Goal: Information Seeking & Learning: Understand process/instructions

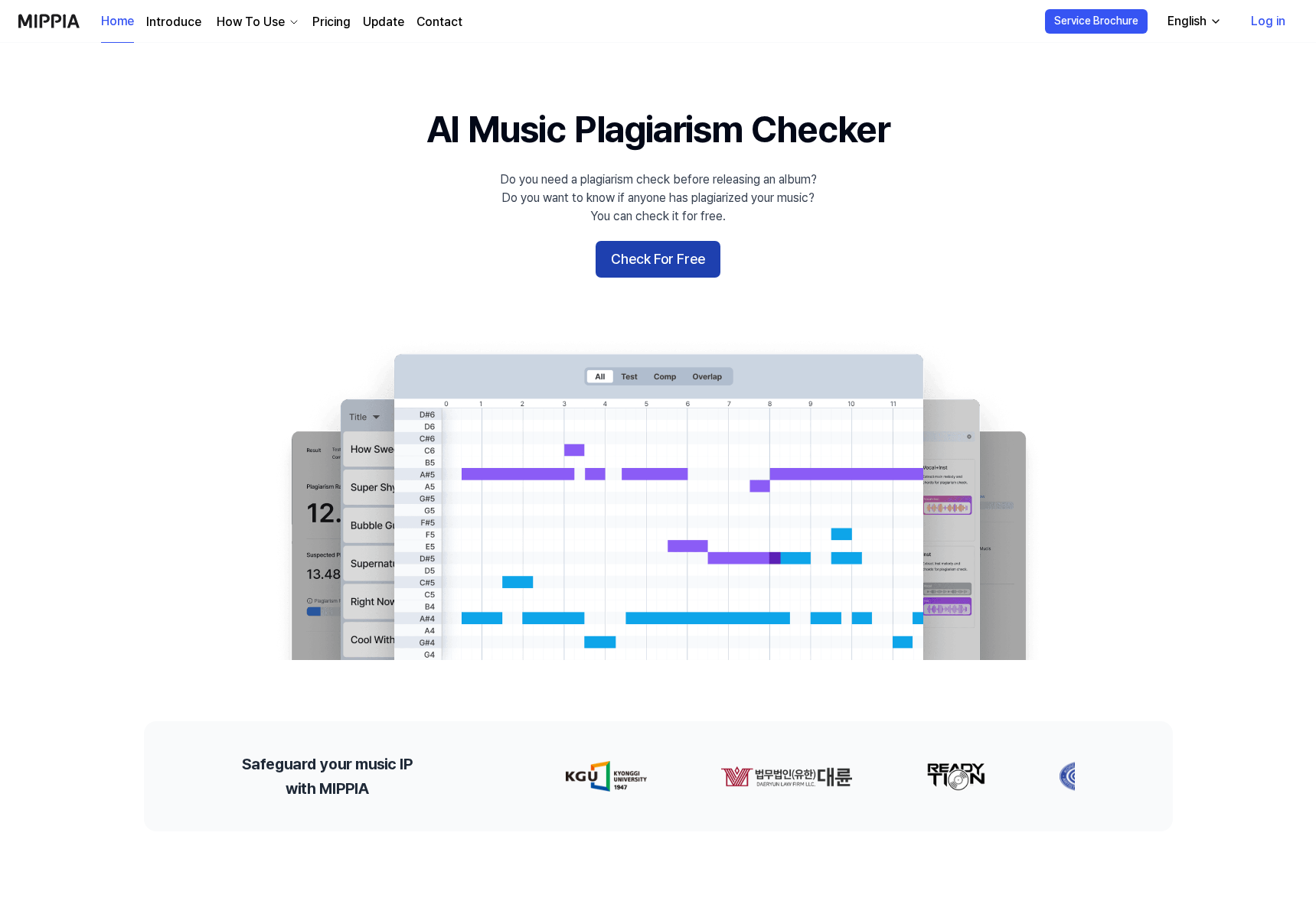
click at [689, 269] on button "Check For Free" at bounding box center [658, 259] width 125 height 37
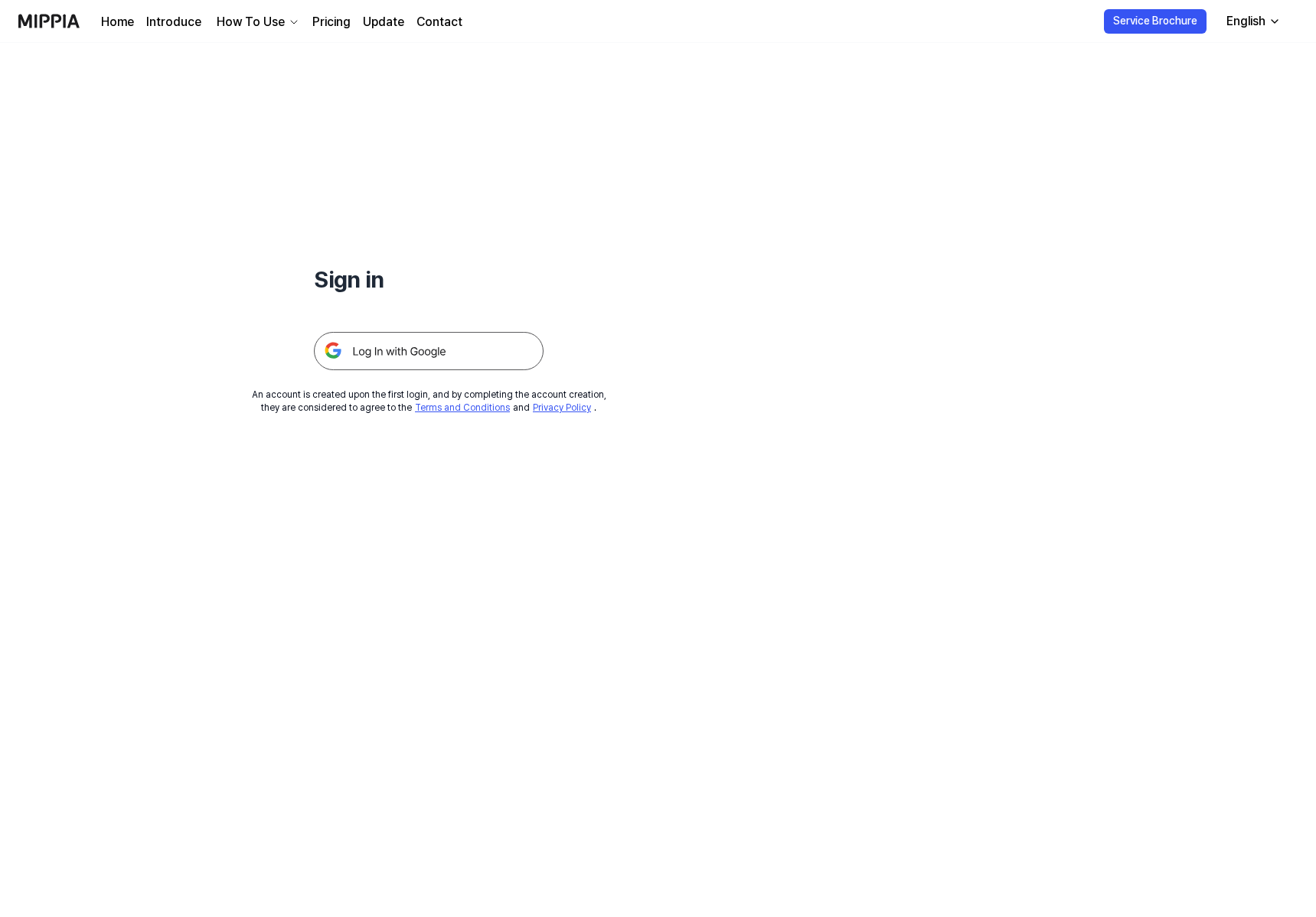
click at [510, 360] on img at bounding box center [428, 351] width 229 height 39
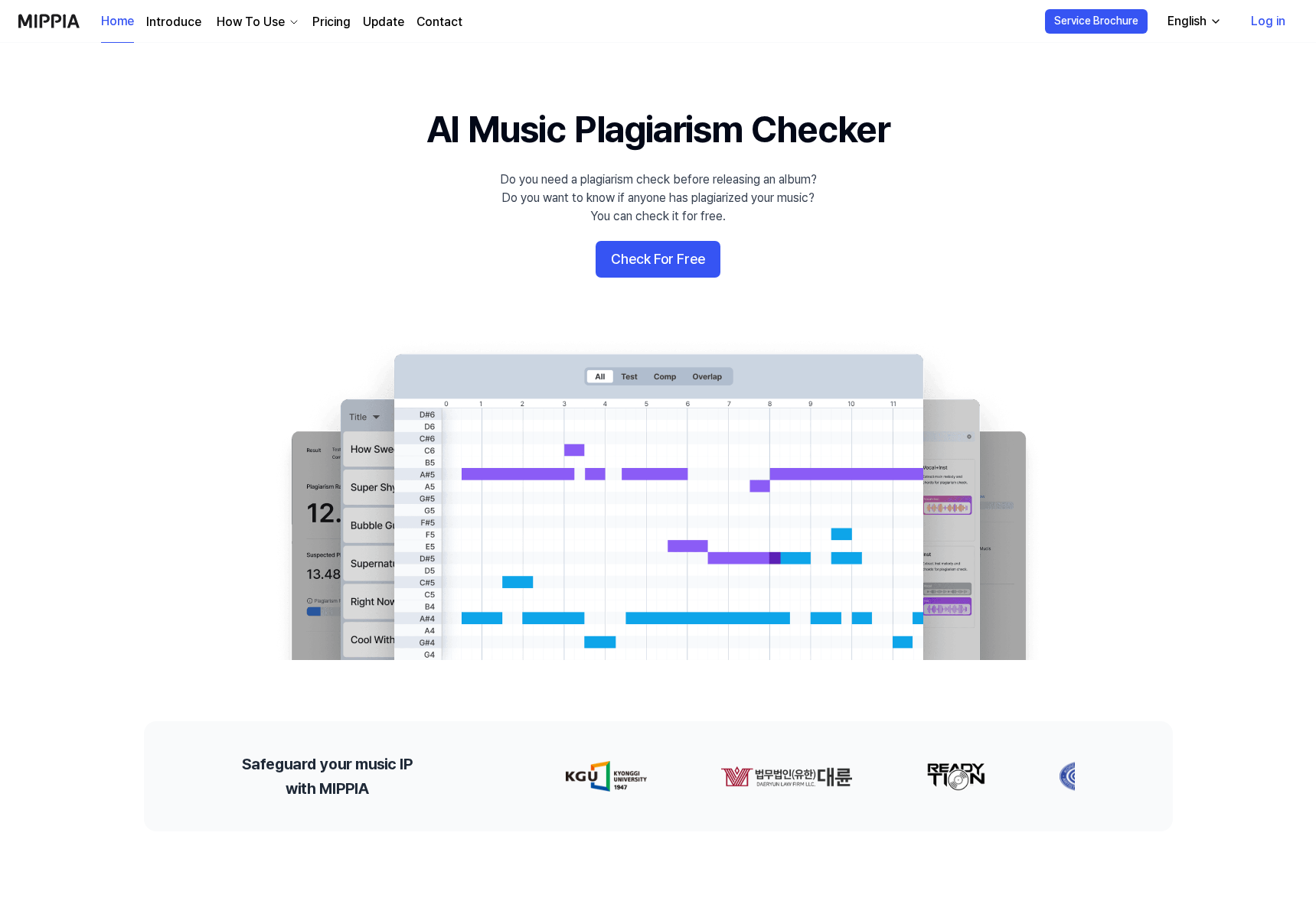
click at [181, 29] on link "Introduce" at bounding box center [173, 22] width 55 height 19
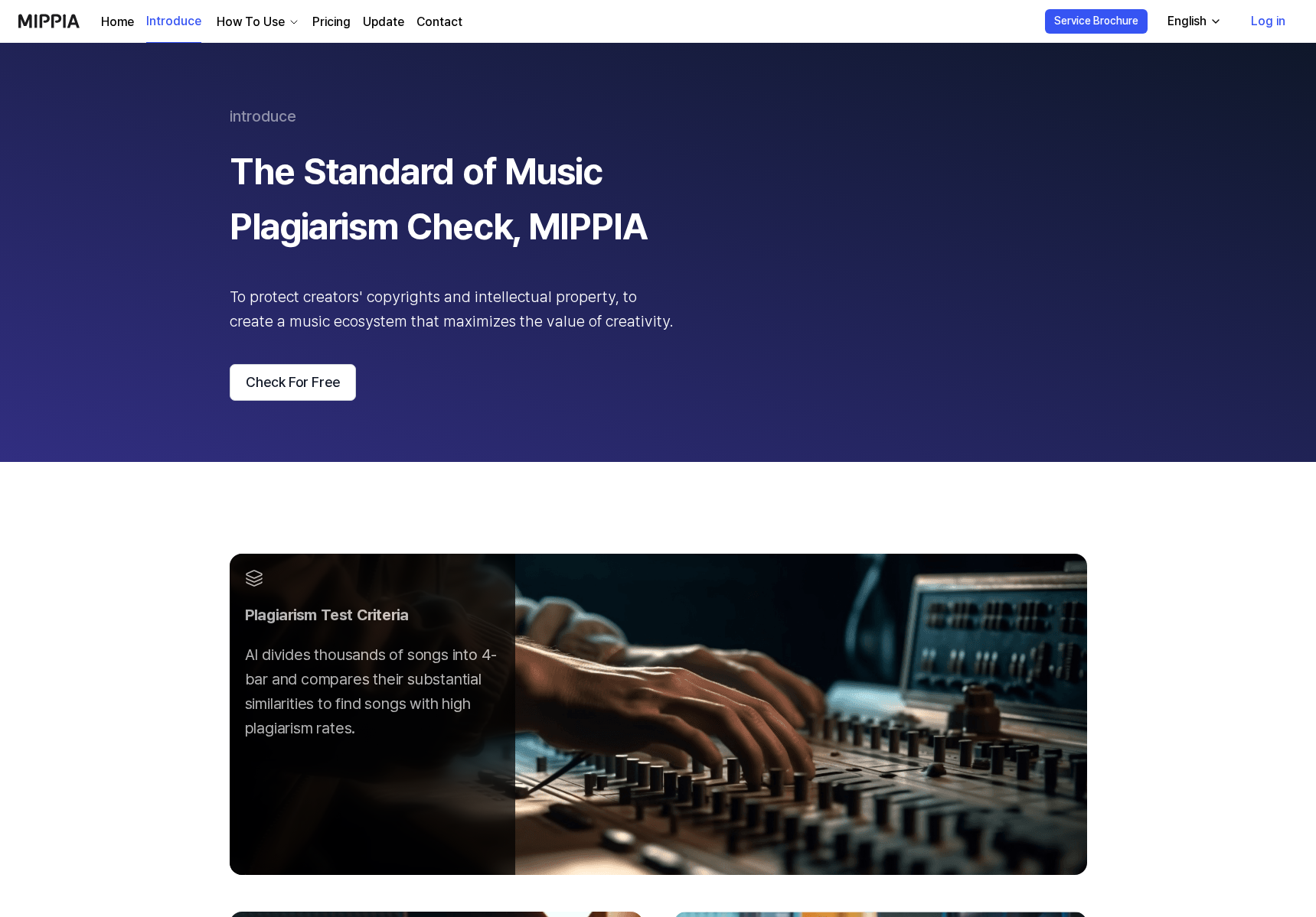
click at [244, 25] on div "How To Use" at bounding box center [251, 22] width 74 height 19
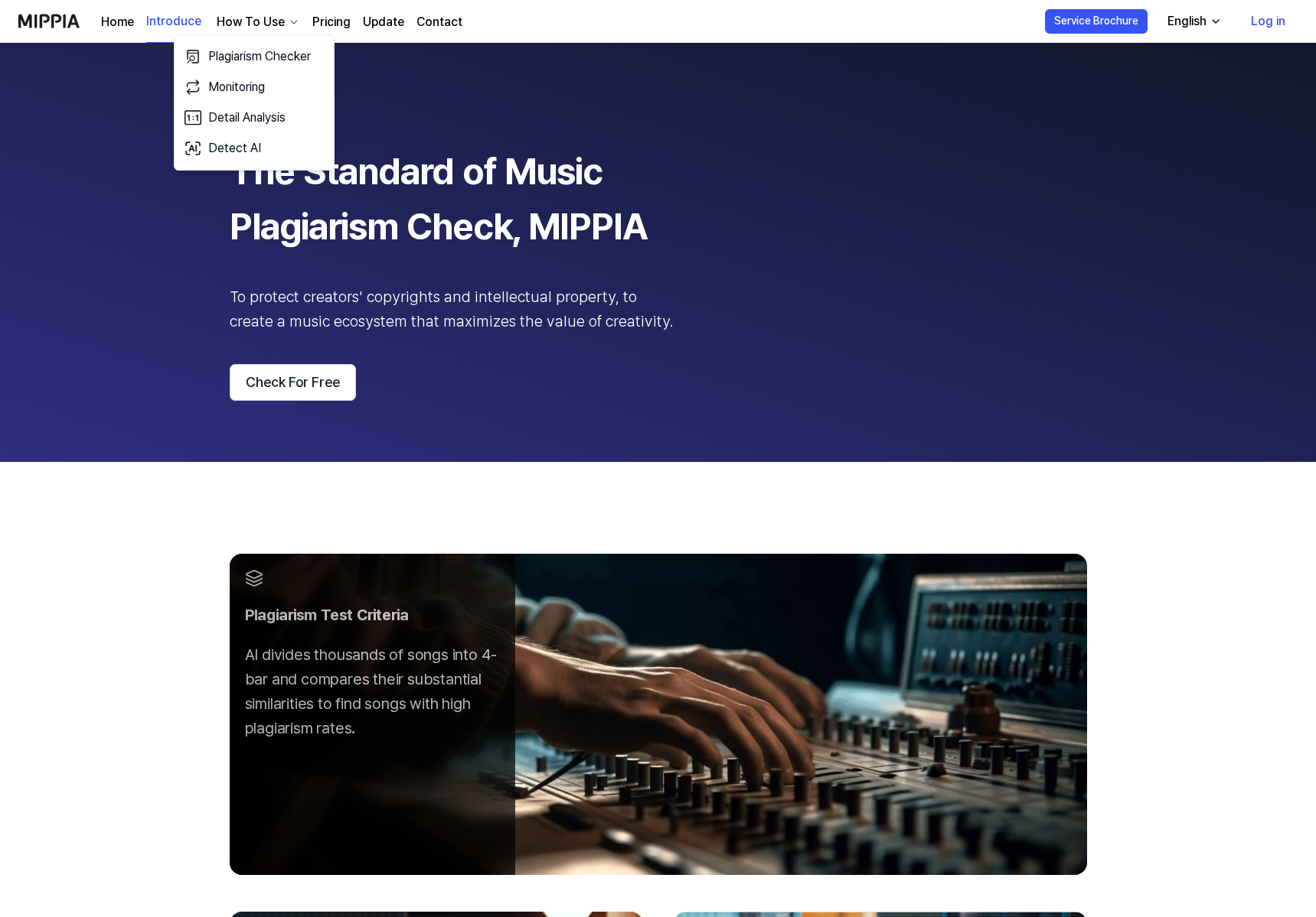
click at [324, 27] on link "Pricing" at bounding box center [331, 22] width 39 height 19
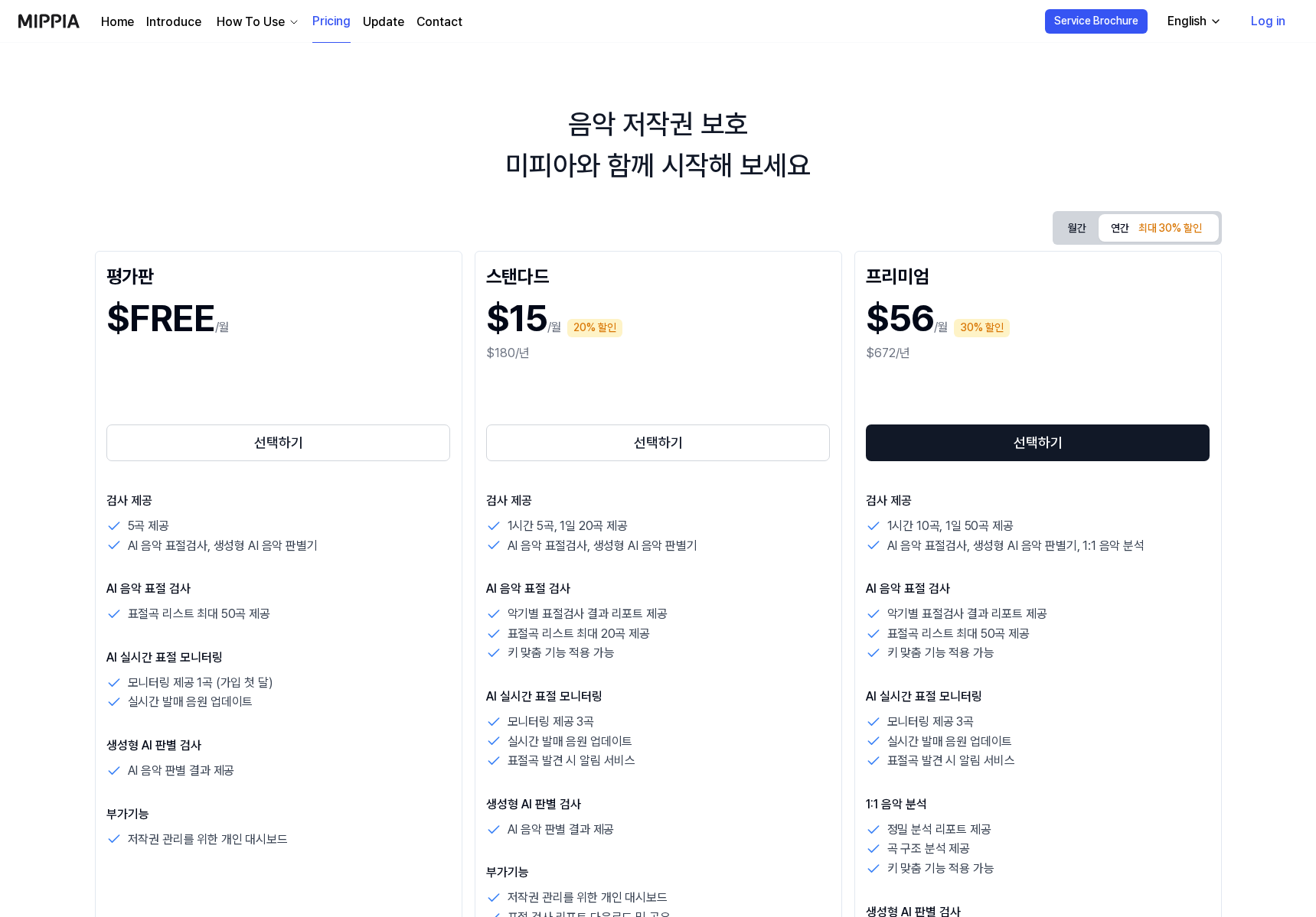
click at [224, 23] on div "How To Use" at bounding box center [251, 22] width 74 height 19
click at [188, 27] on link "Introduce" at bounding box center [173, 22] width 55 height 19
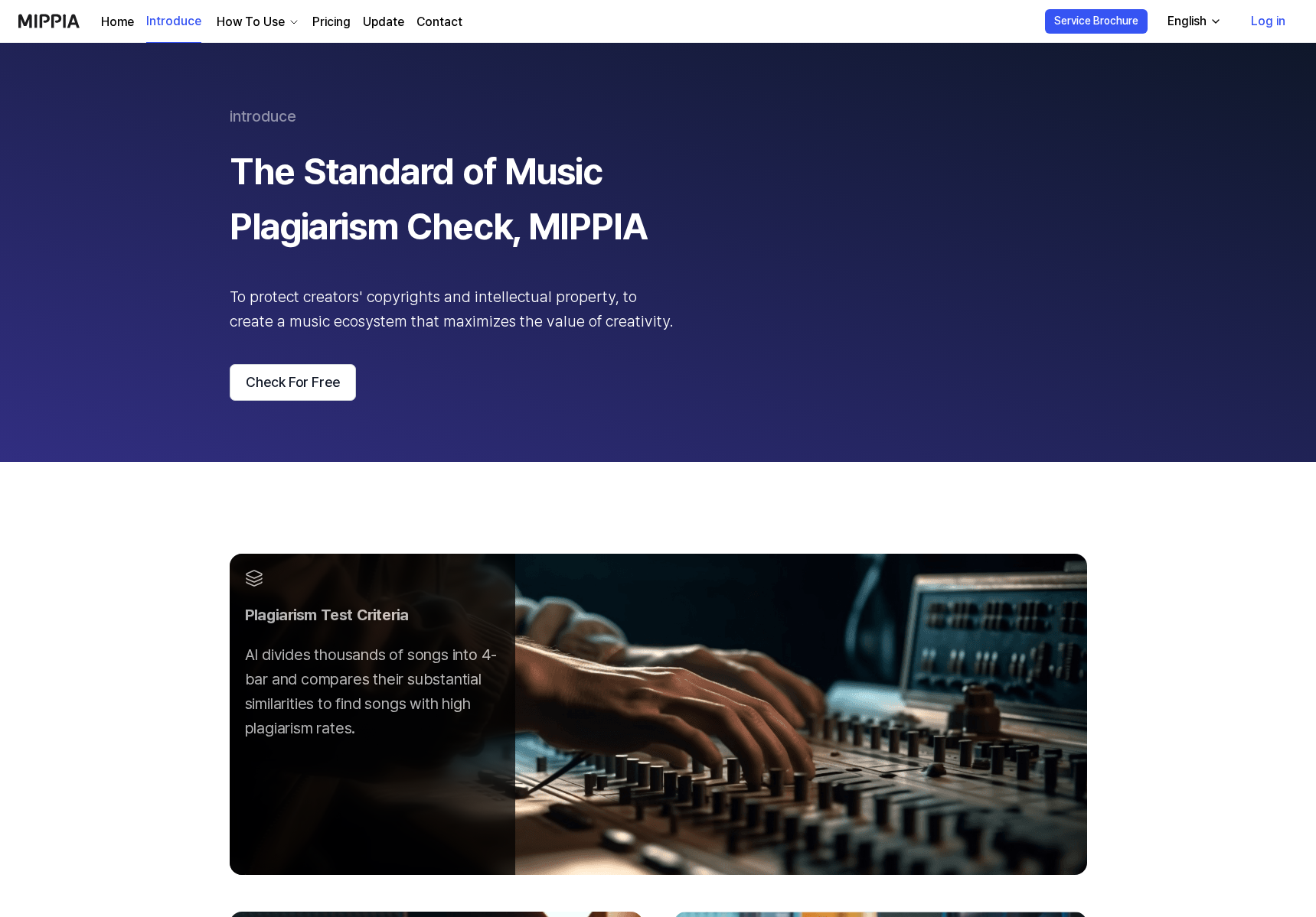
click at [255, 23] on div "How To Use" at bounding box center [251, 22] width 74 height 19
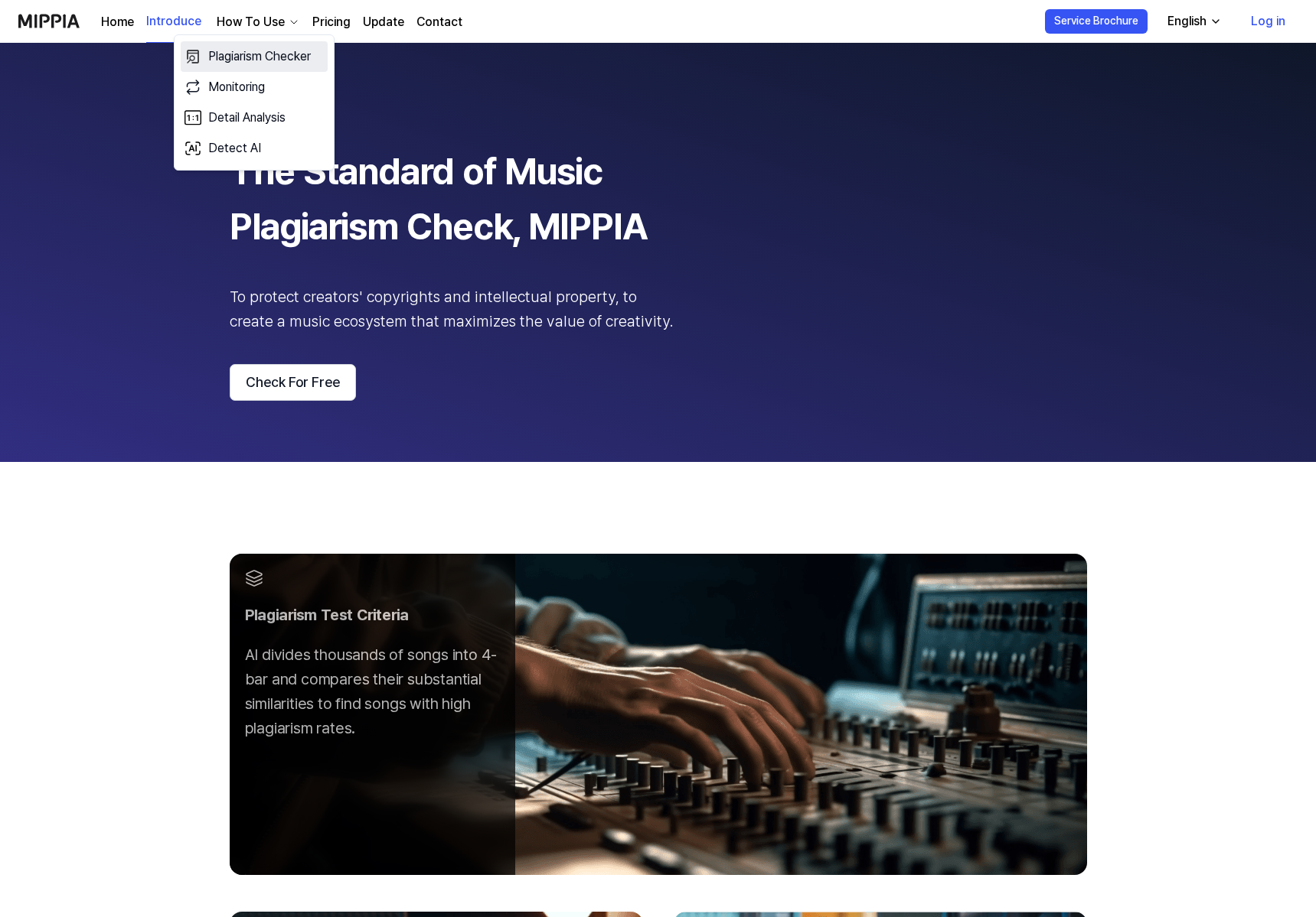
click at [262, 59] on link "Plagiarism Checker" at bounding box center [254, 57] width 147 height 31
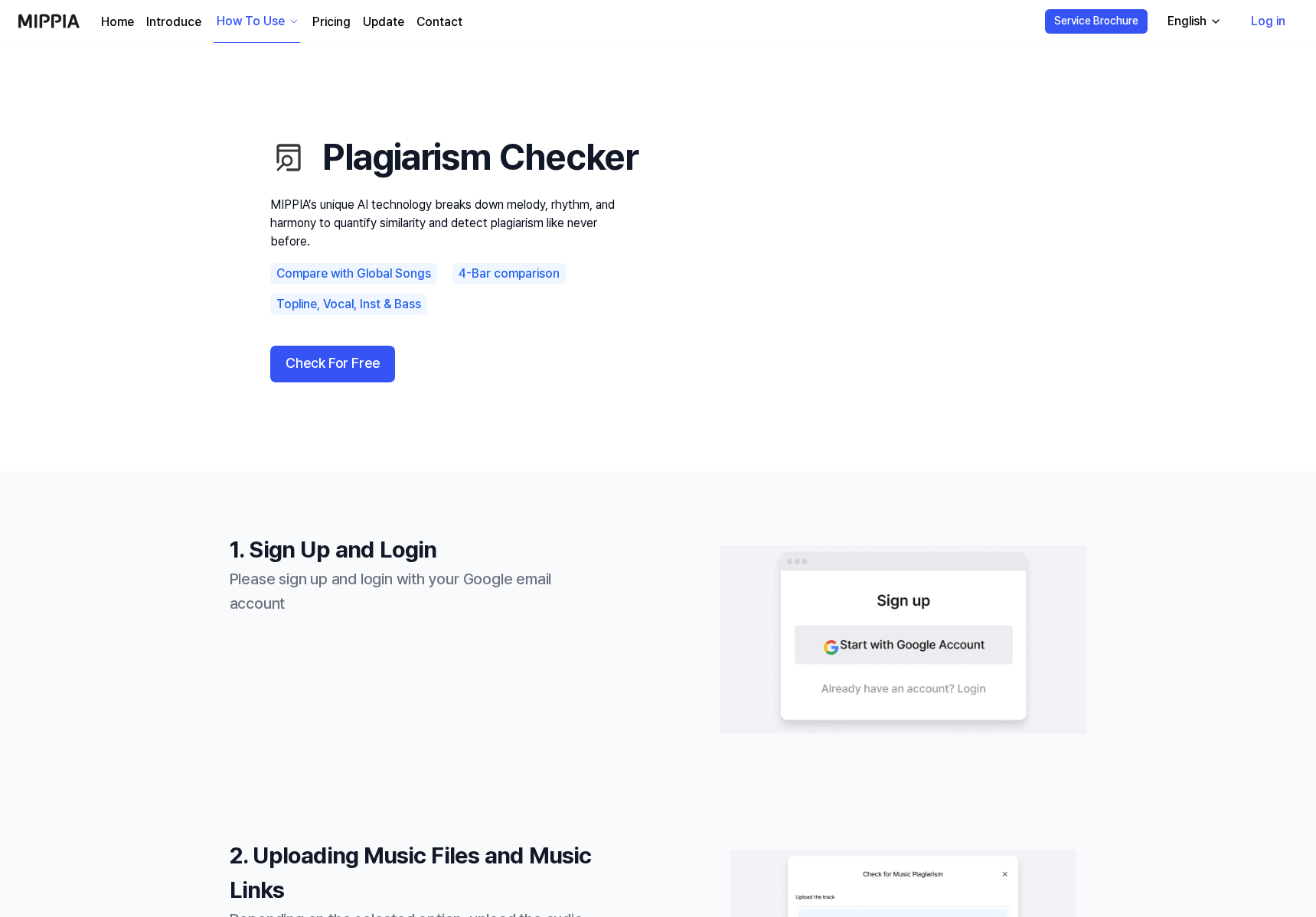
click at [266, 28] on div "How To Use" at bounding box center [251, 22] width 74 height 19
click at [269, 96] on link "Monitoring" at bounding box center [254, 99] width 147 height 31
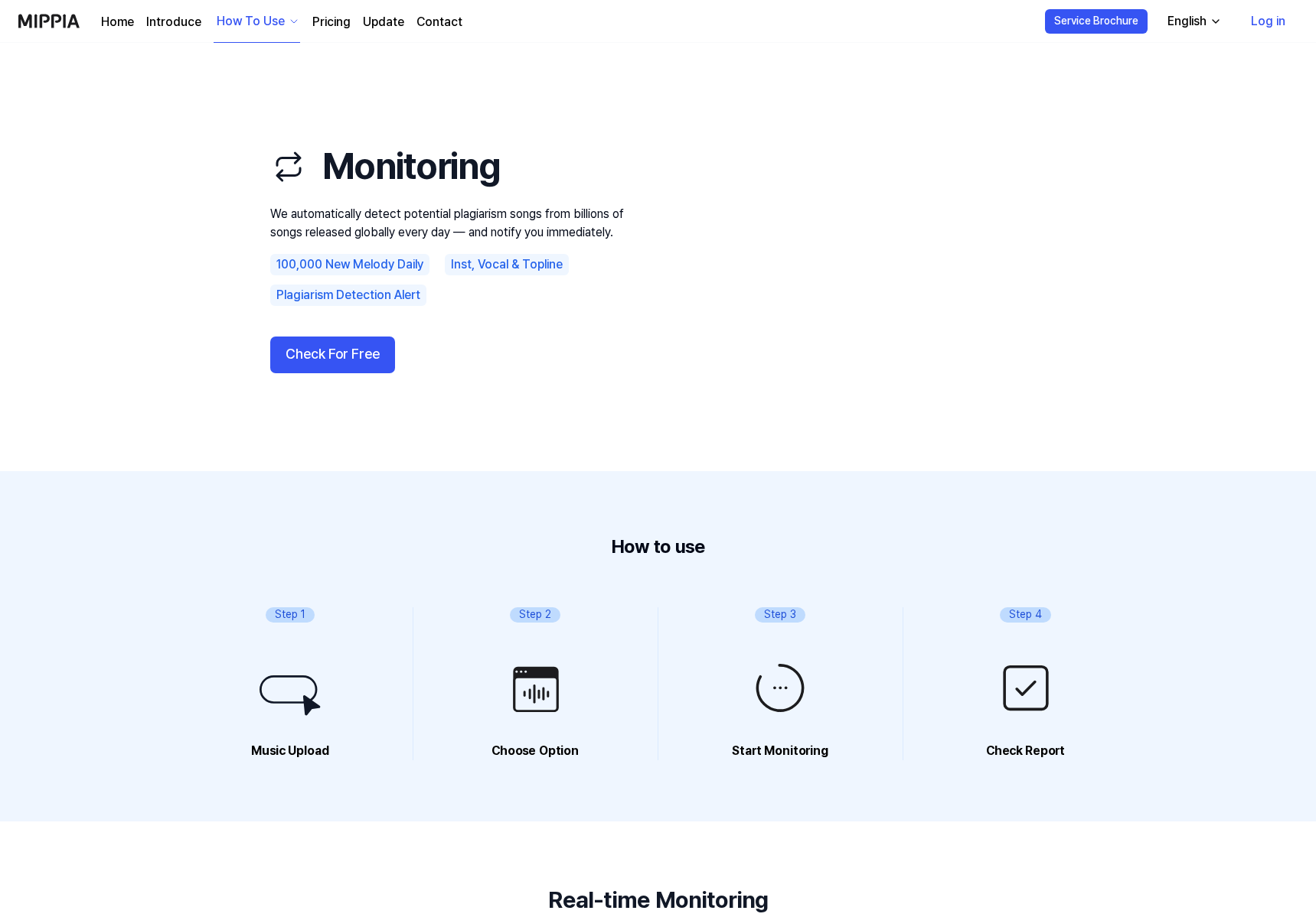
click at [273, 19] on div "How To Use" at bounding box center [251, 22] width 74 height 19
click at [254, 128] on link "Detail Analysis" at bounding box center [254, 130] width 147 height 31
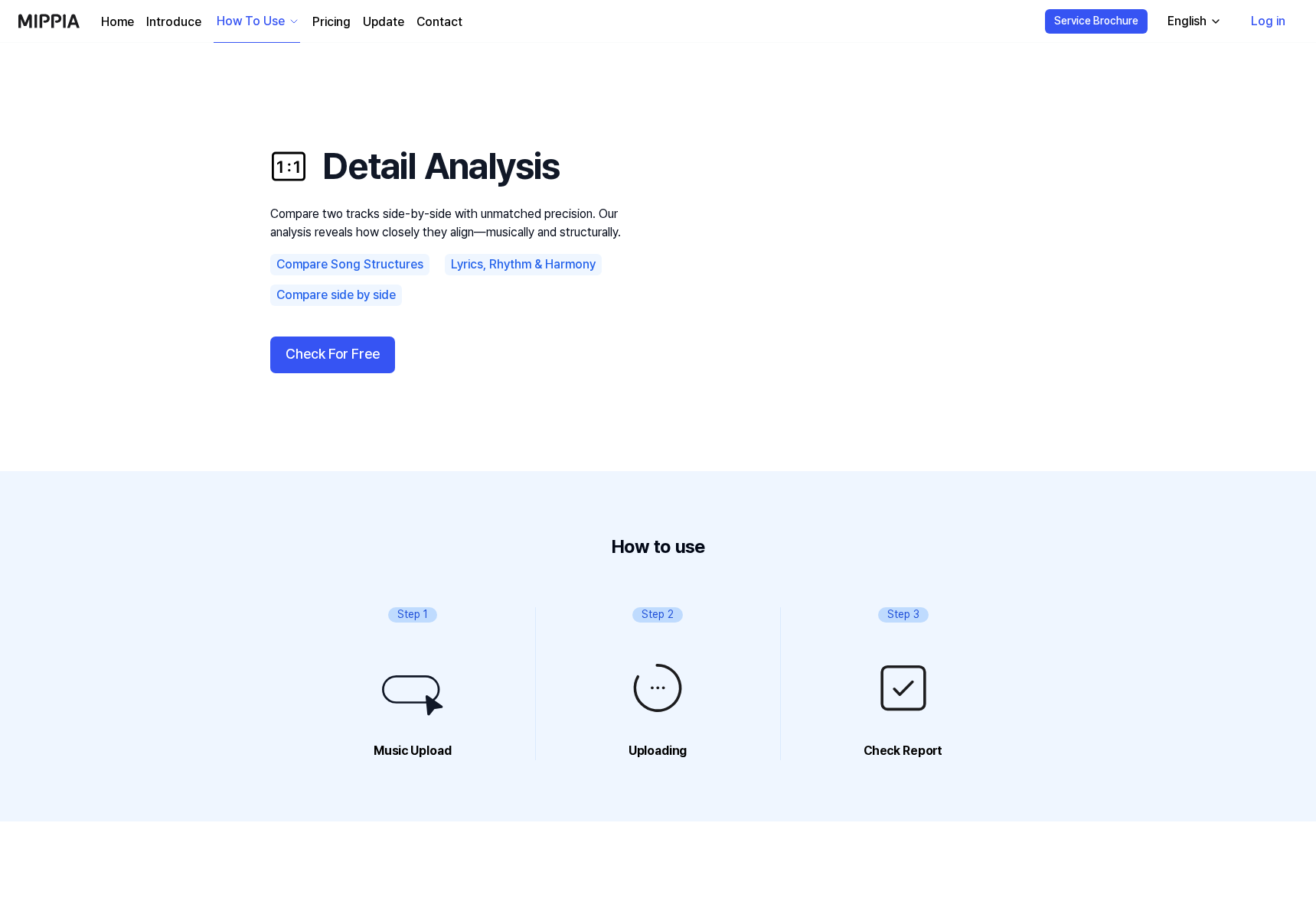
click at [271, 19] on div "How To Use" at bounding box center [251, 22] width 74 height 19
click at [266, 157] on link "Detect AI" at bounding box center [254, 160] width 147 height 31
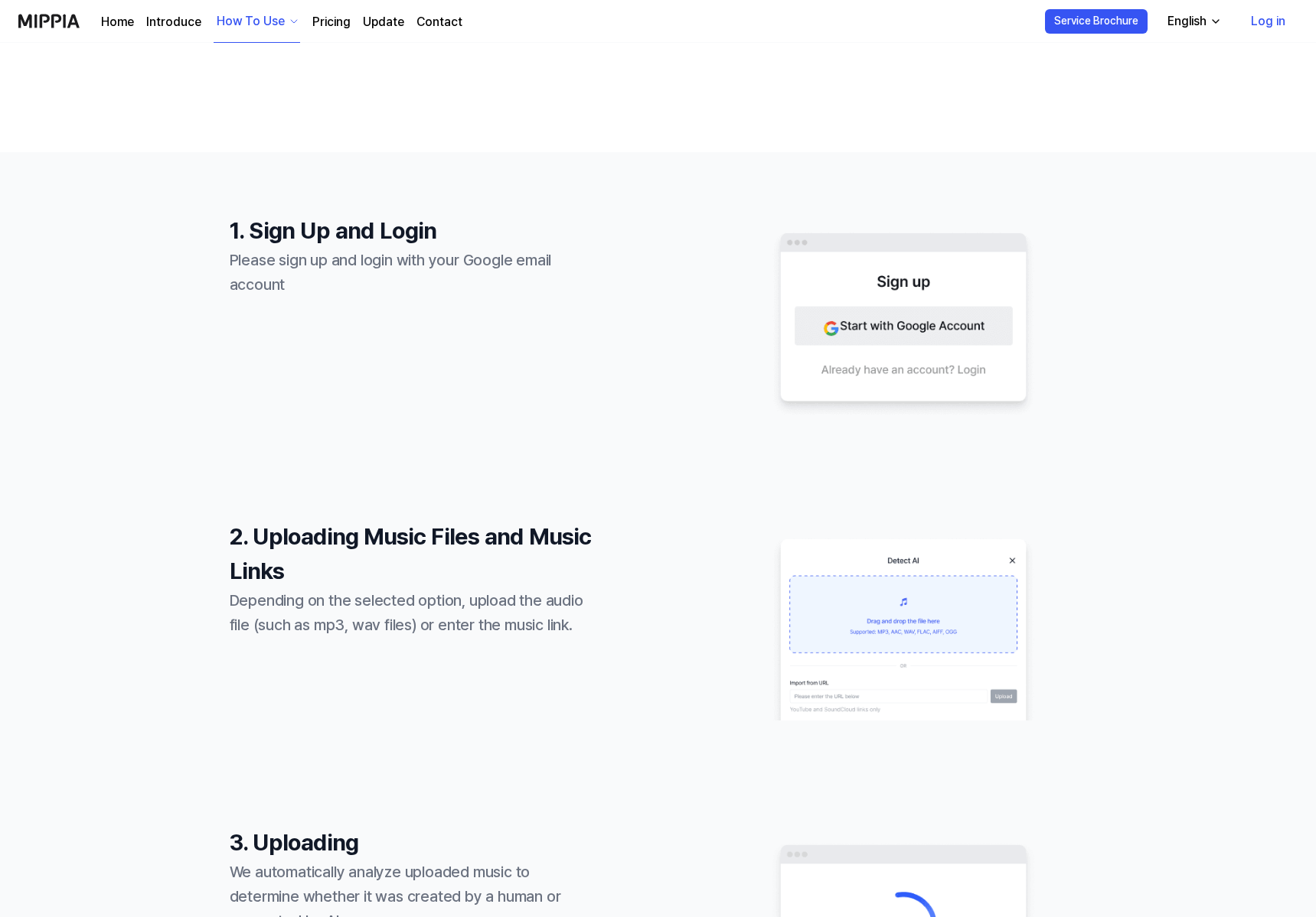
scroll to position [679, 0]
